Goal: Task Accomplishment & Management: Use online tool/utility

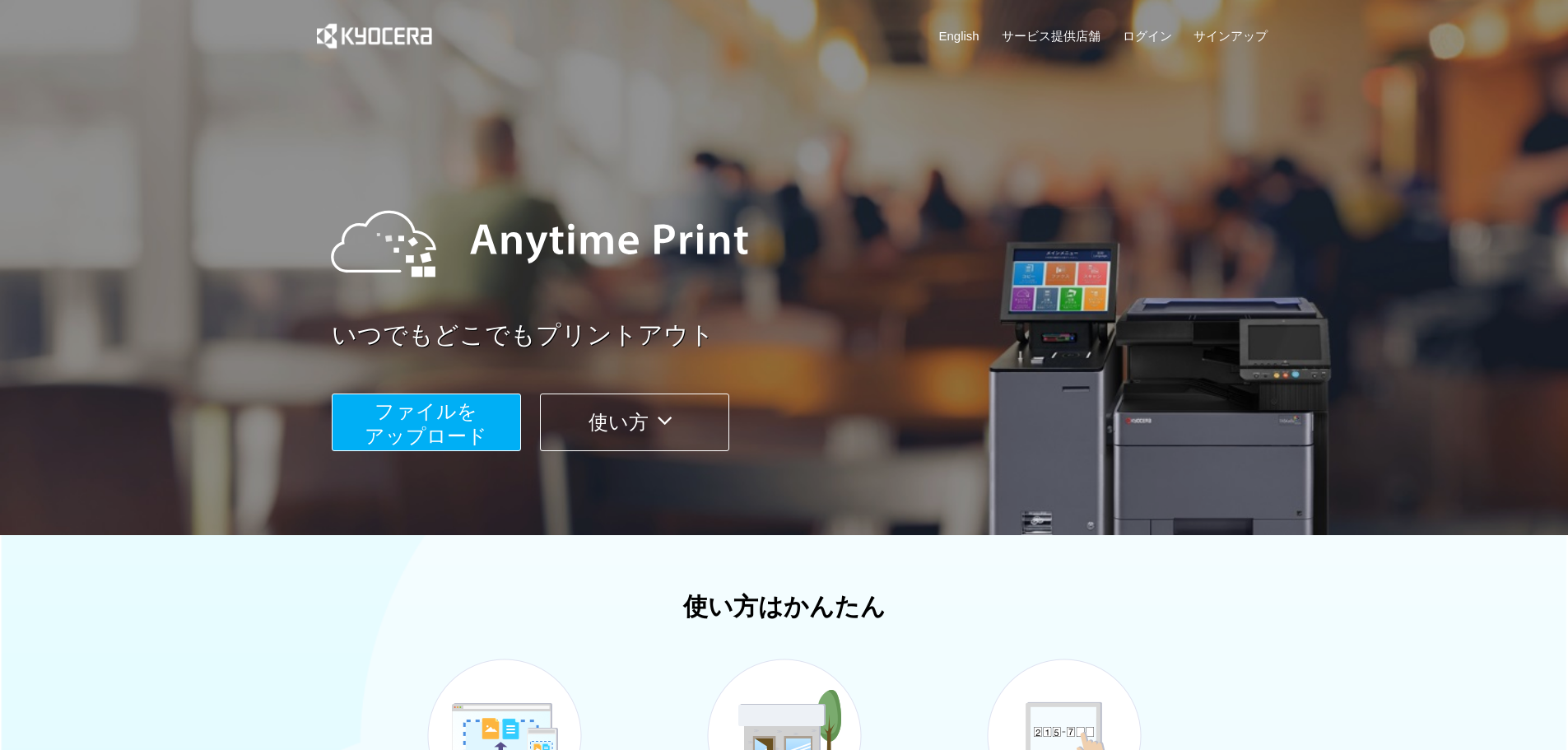
click at [462, 427] on span "ファイルを ​​アップロード" at bounding box center [426, 423] width 123 height 47
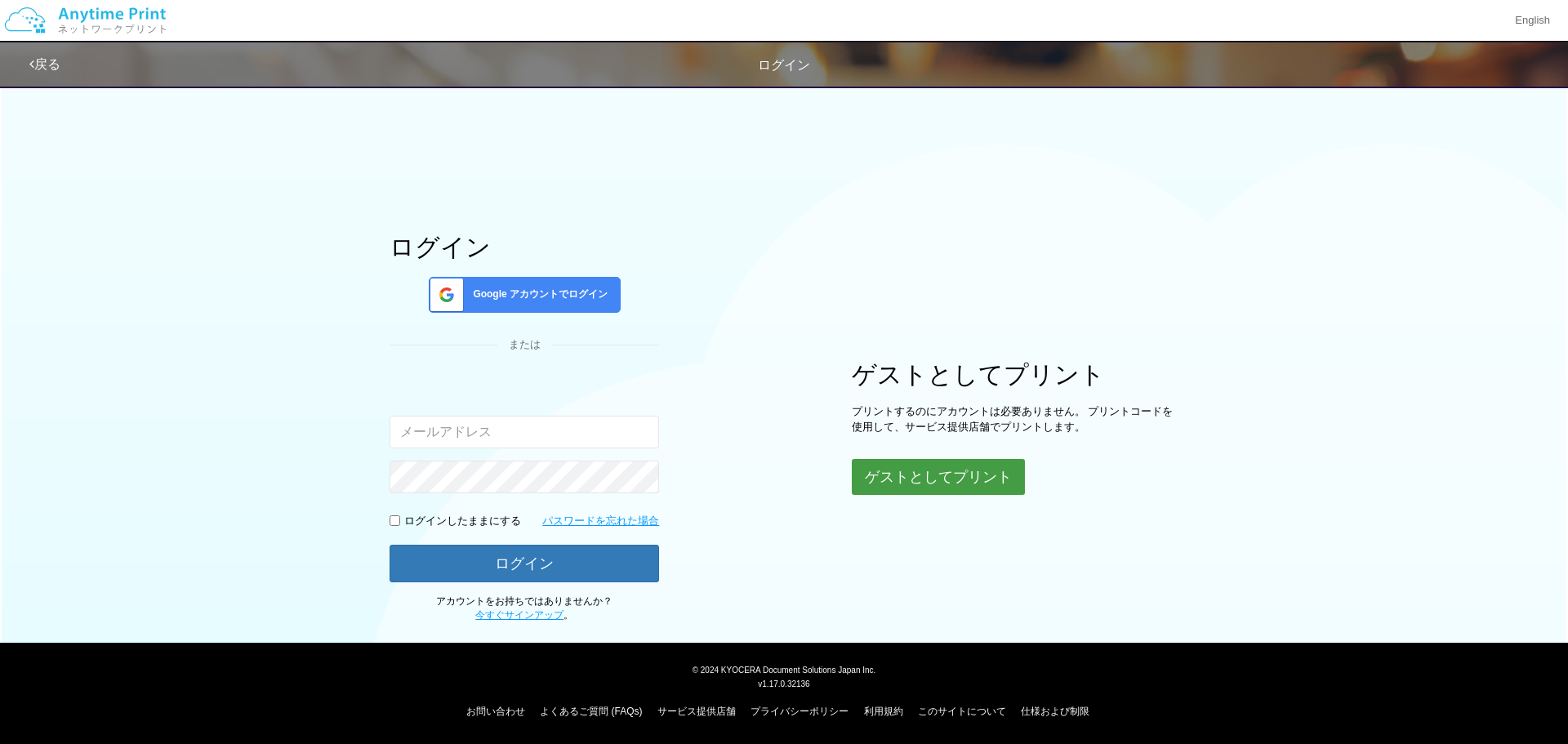
click at [892, 487] on button "ゲストとしてプリント" at bounding box center [939, 477] width 173 height 36
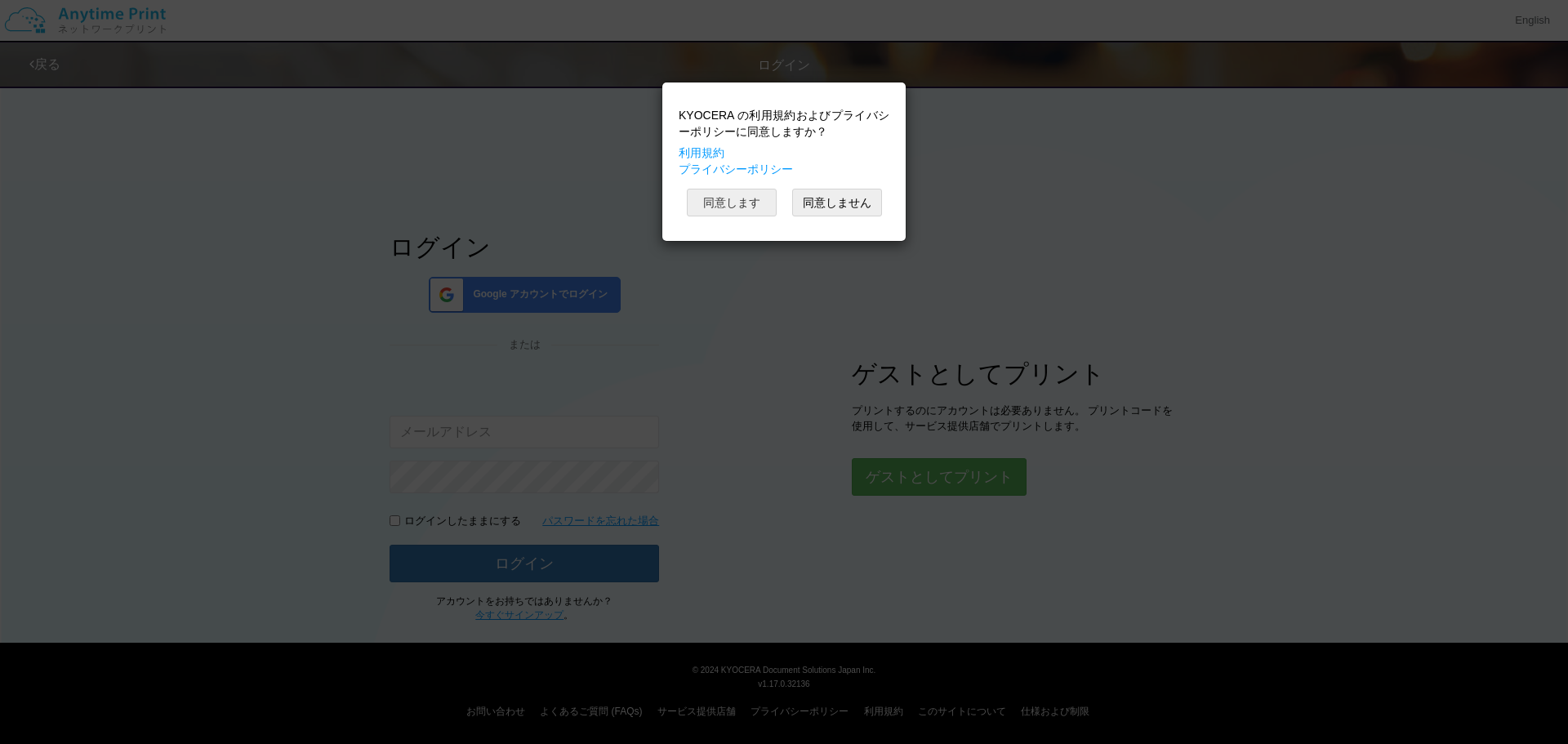
click at [713, 197] on button "同意します" at bounding box center [732, 202] width 90 height 28
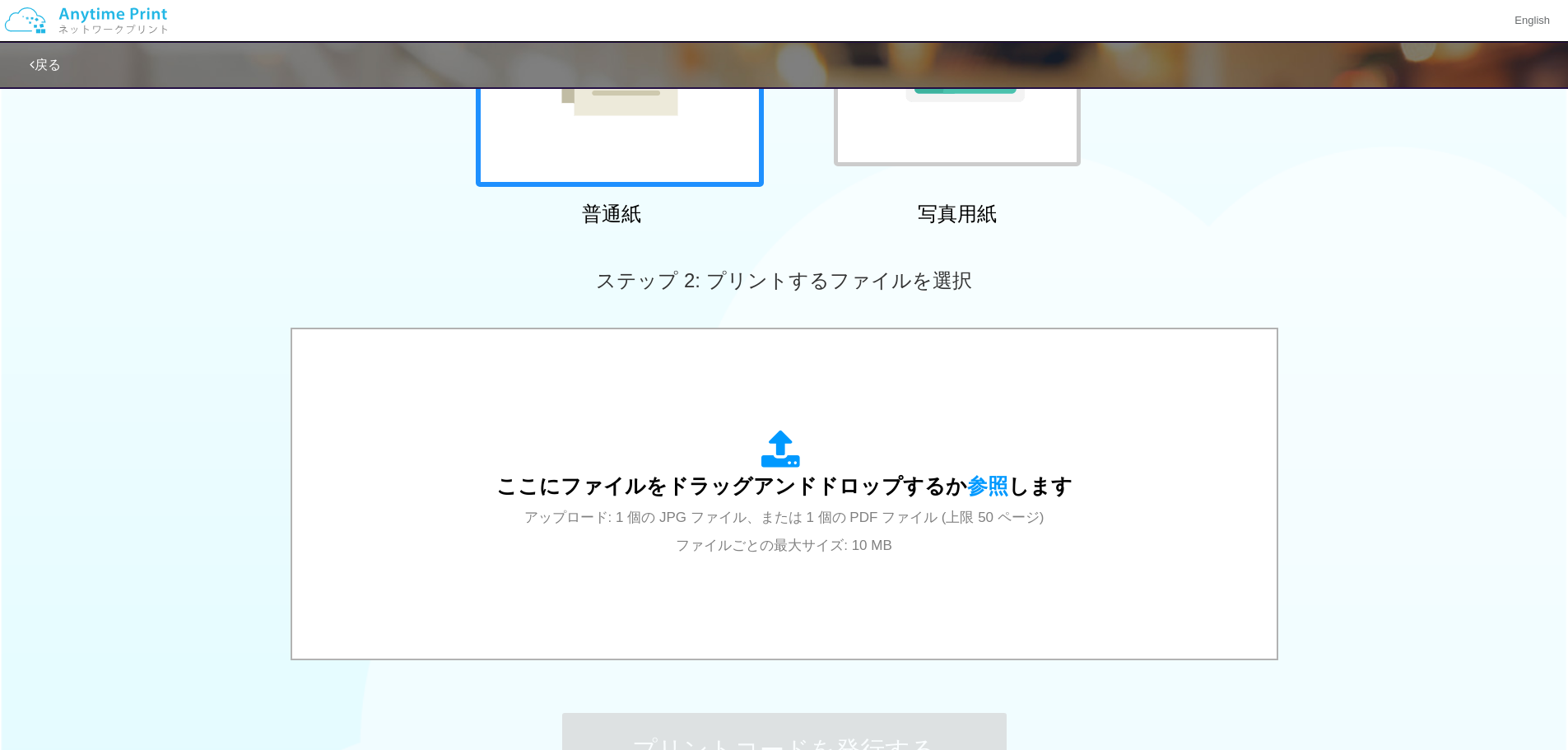
scroll to position [298, 0]
click at [1422, 425] on div "ここにファイルをドラッグアンドドロップするか 参照 します アップロード: 1 個の JPG ファイル、または 1 個の PDF ファイル (上限 50 ペー…" at bounding box center [784, 495] width 1568 height 336
